Goal: Navigation & Orientation: Find specific page/section

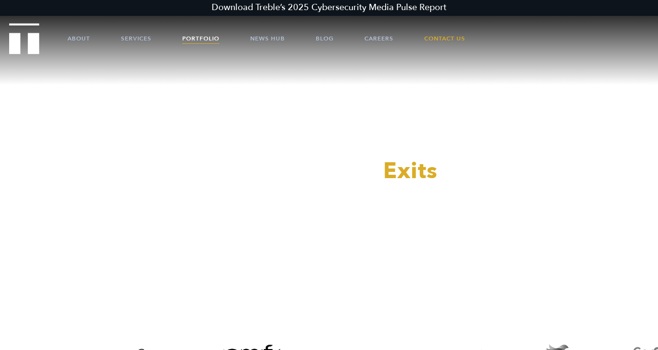
click at [200, 40] on link "Portfolio" at bounding box center [200, 38] width 37 height 29
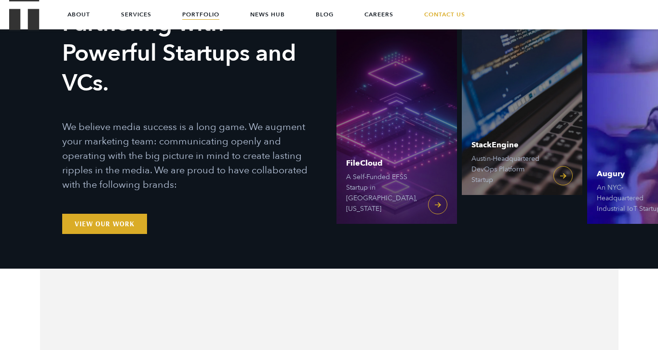
scroll to position [96, 0]
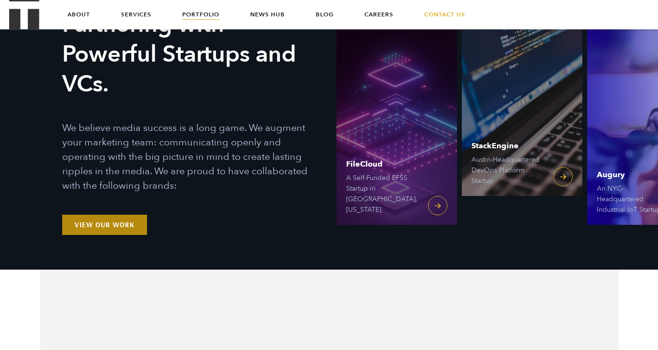
click at [86, 226] on link "View Our Work" at bounding box center [104, 225] width 85 height 20
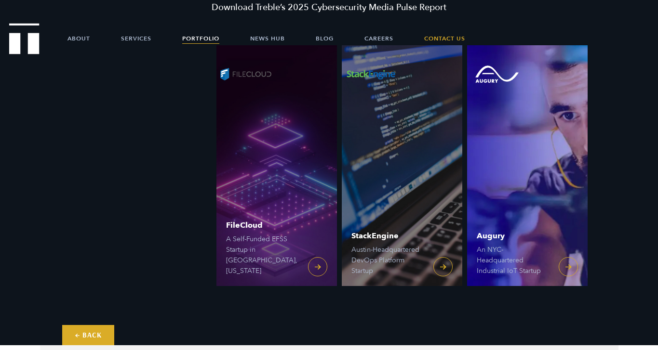
scroll to position [24, 0]
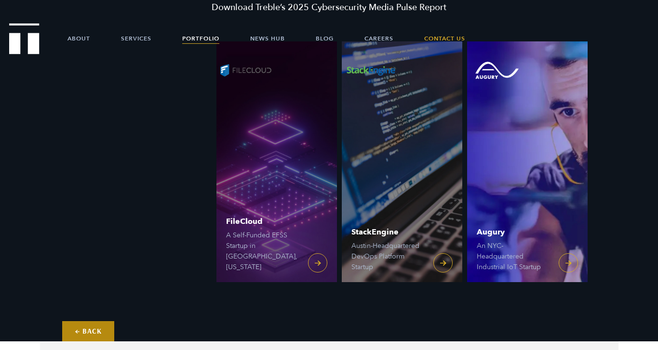
click at [87, 324] on link "← Back" at bounding box center [88, 331] width 52 height 20
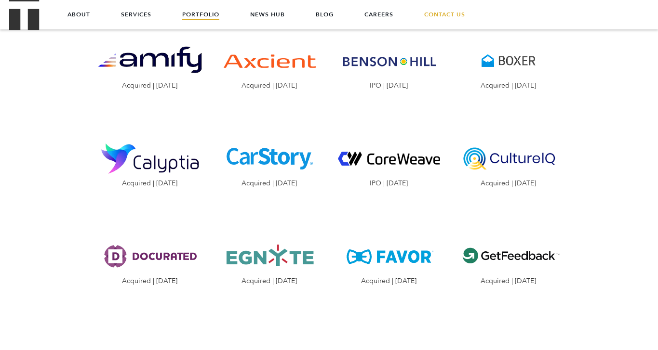
scroll to position [1011, 0]
